Goal: Navigation & Orientation: Find specific page/section

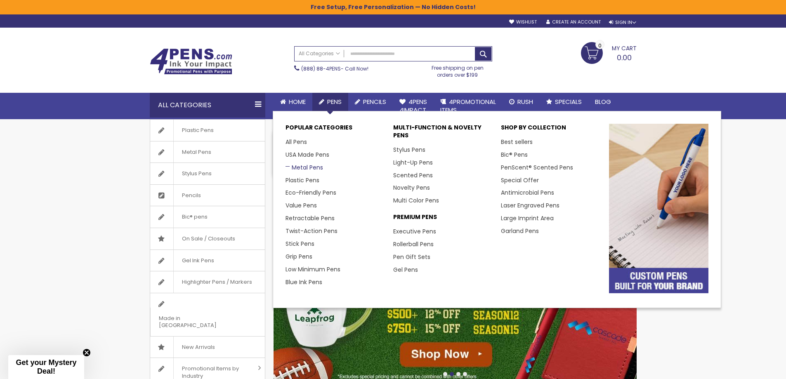
click at [315, 166] on link "Metal Pens" at bounding box center [305, 167] width 38 height 8
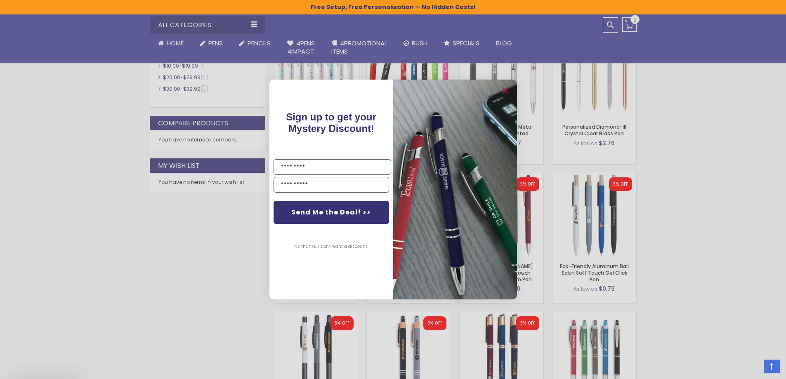
scroll to position [469, 0]
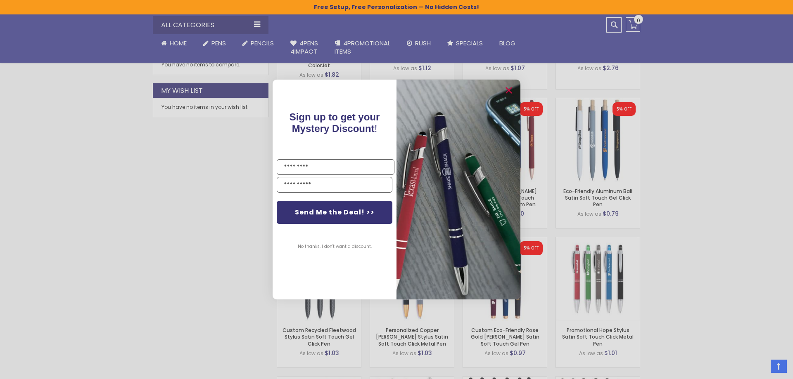
click at [328, 245] on button "No thanks, I don't want a discount." at bounding box center [335, 247] width 82 height 21
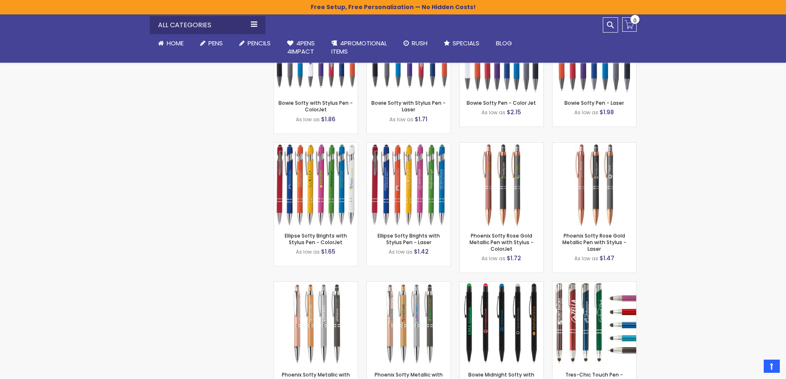
scroll to position [2781, 0]
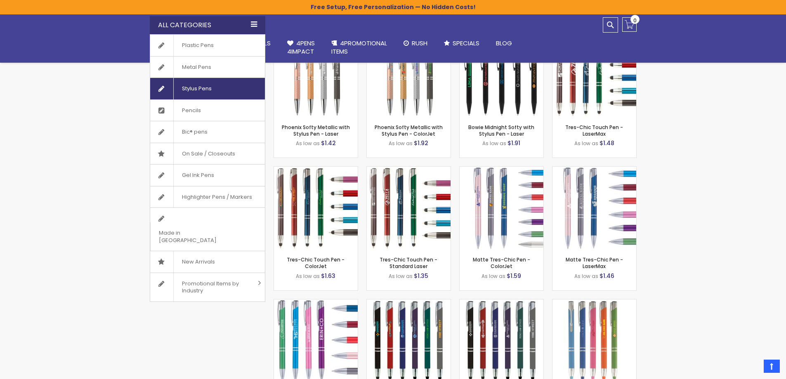
click at [228, 91] on link "Stylus Pens" at bounding box center [207, 88] width 115 height 21
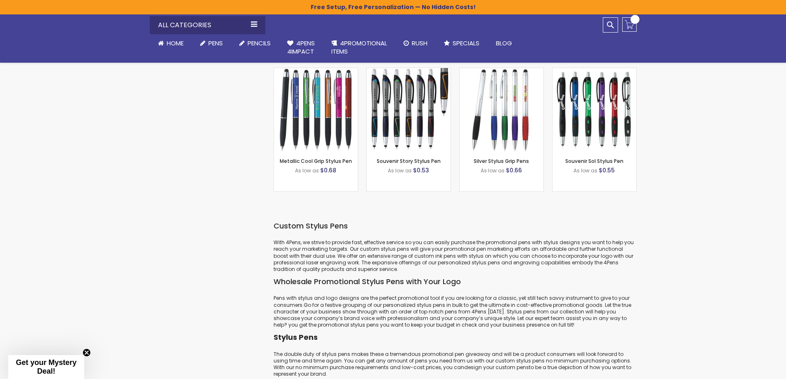
scroll to position [799, 0]
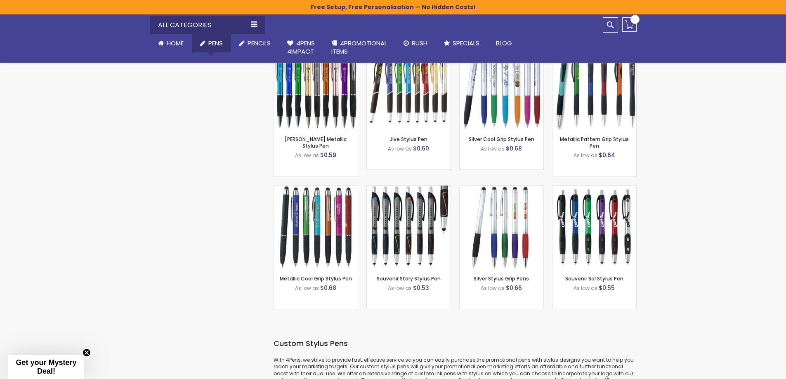
click at [219, 42] on span "Pens" at bounding box center [215, 43] width 14 height 9
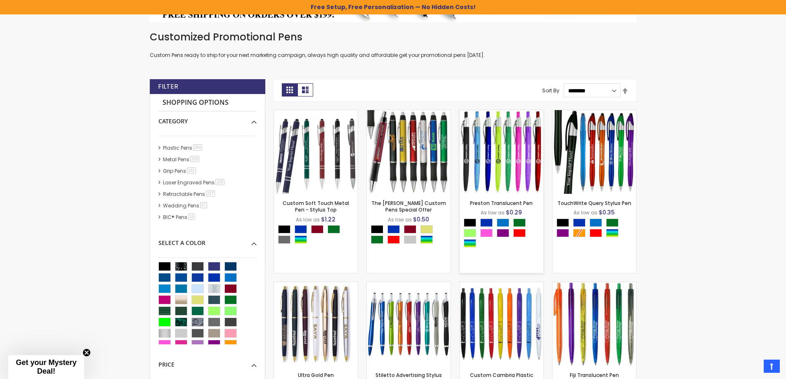
scroll to position [180, 0]
